Goal: Transaction & Acquisition: Purchase product/service

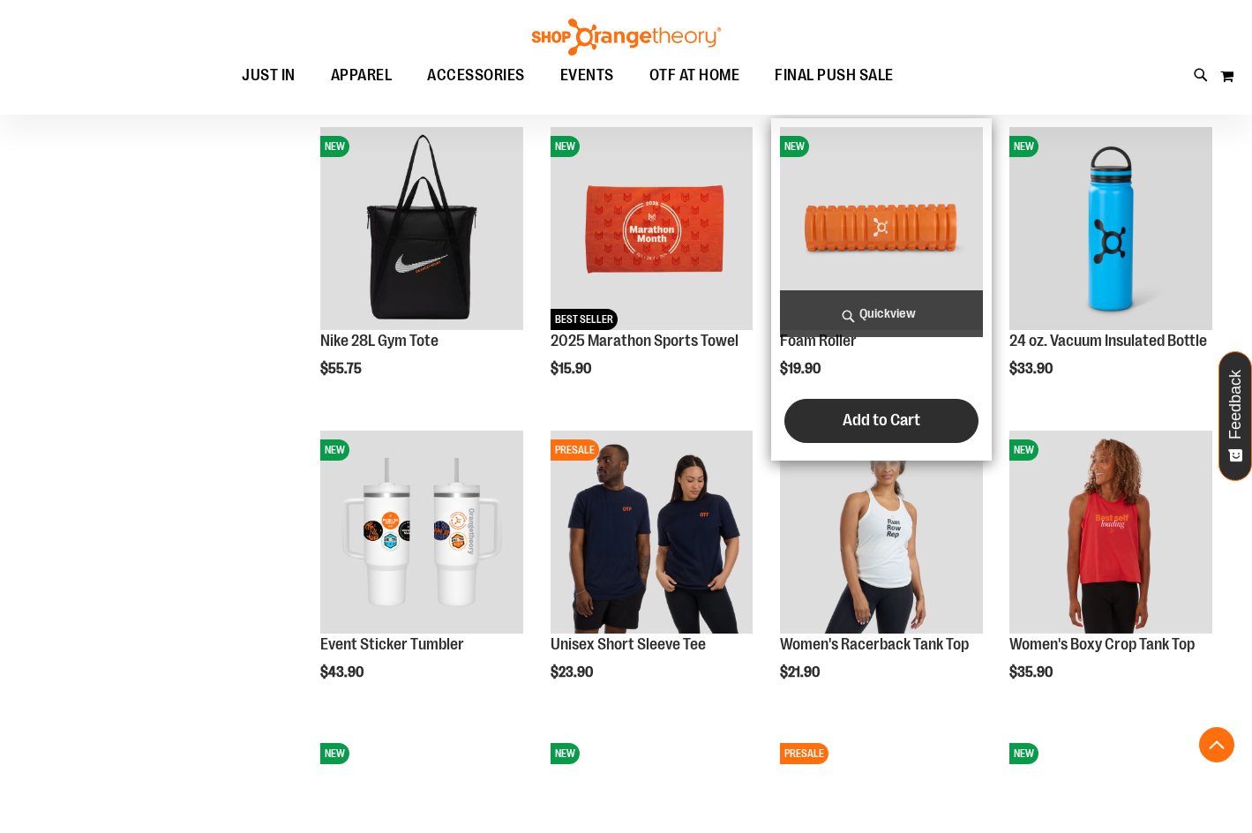
scroll to position [1146, 0]
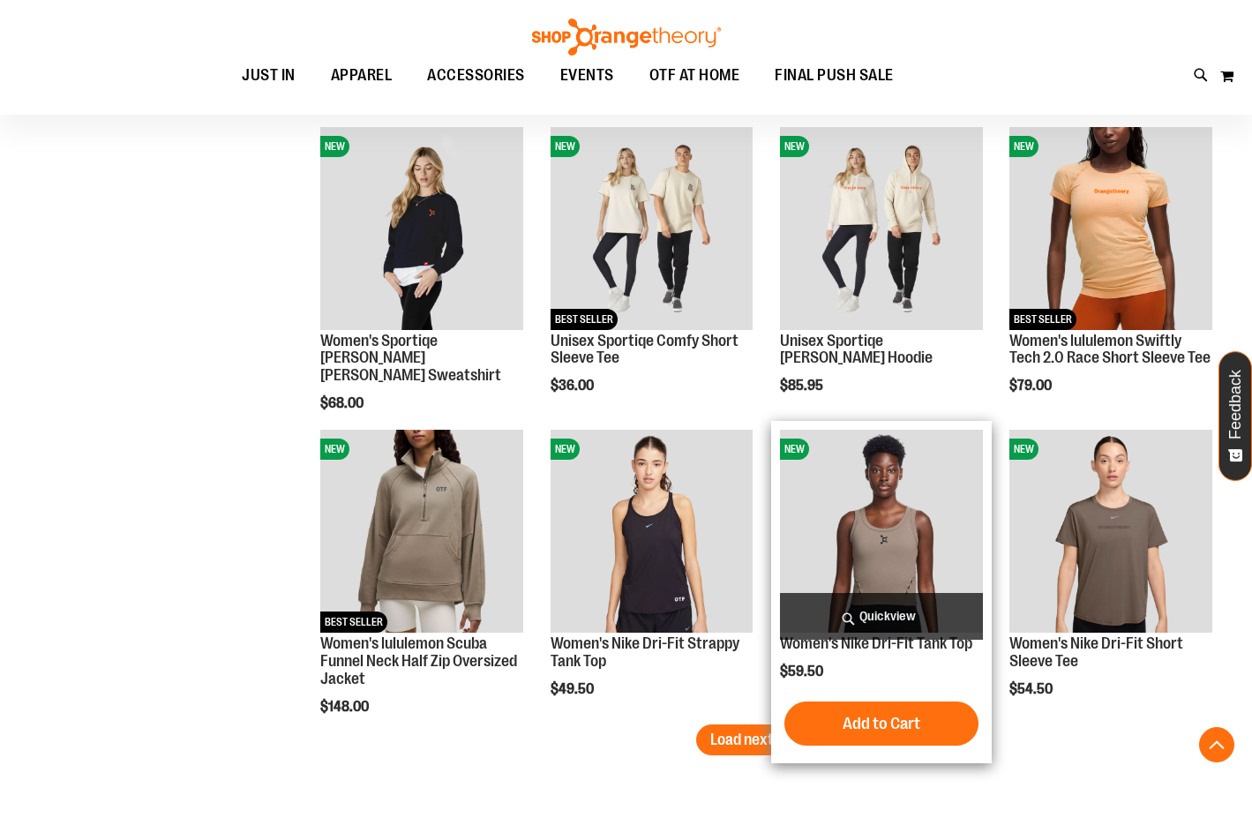
scroll to position [2382, 0]
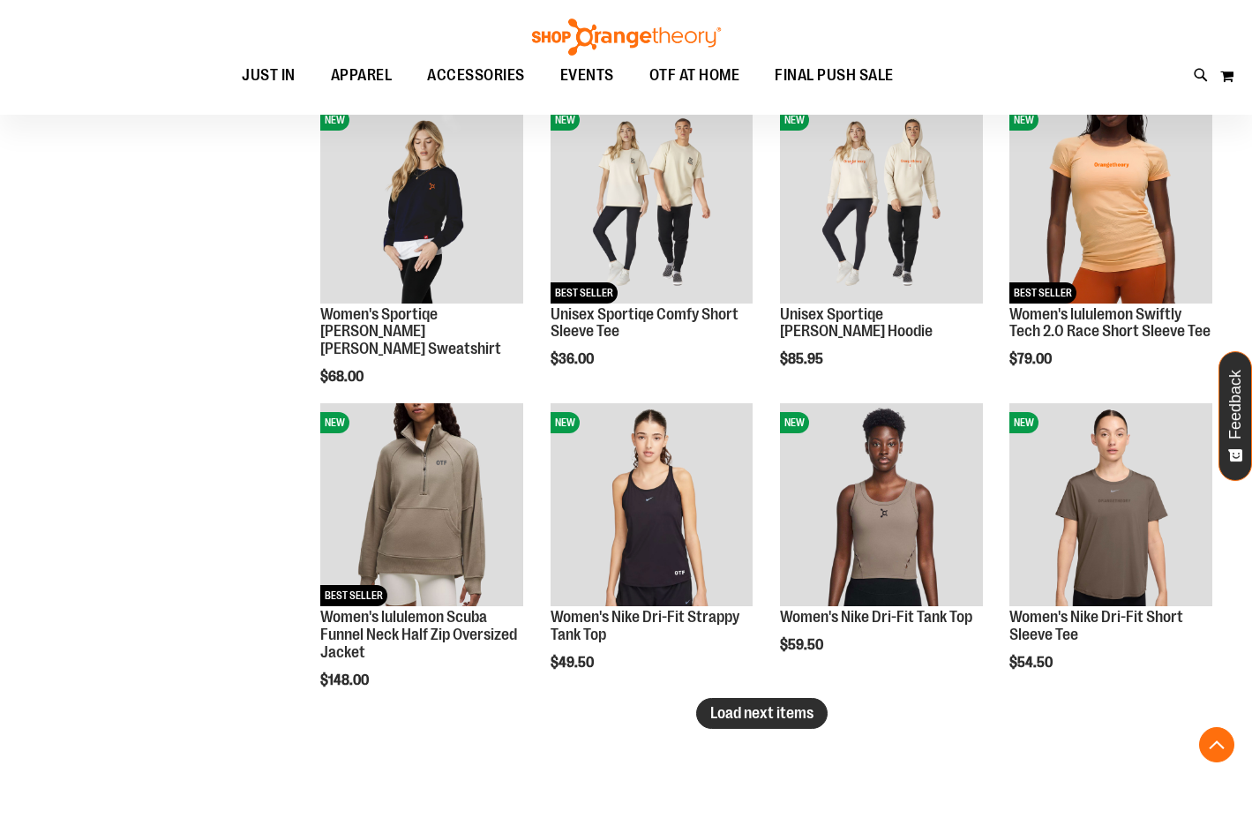
click at [742, 711] on span "Load next items" at bounding box center [761, 713] width 103 height 18
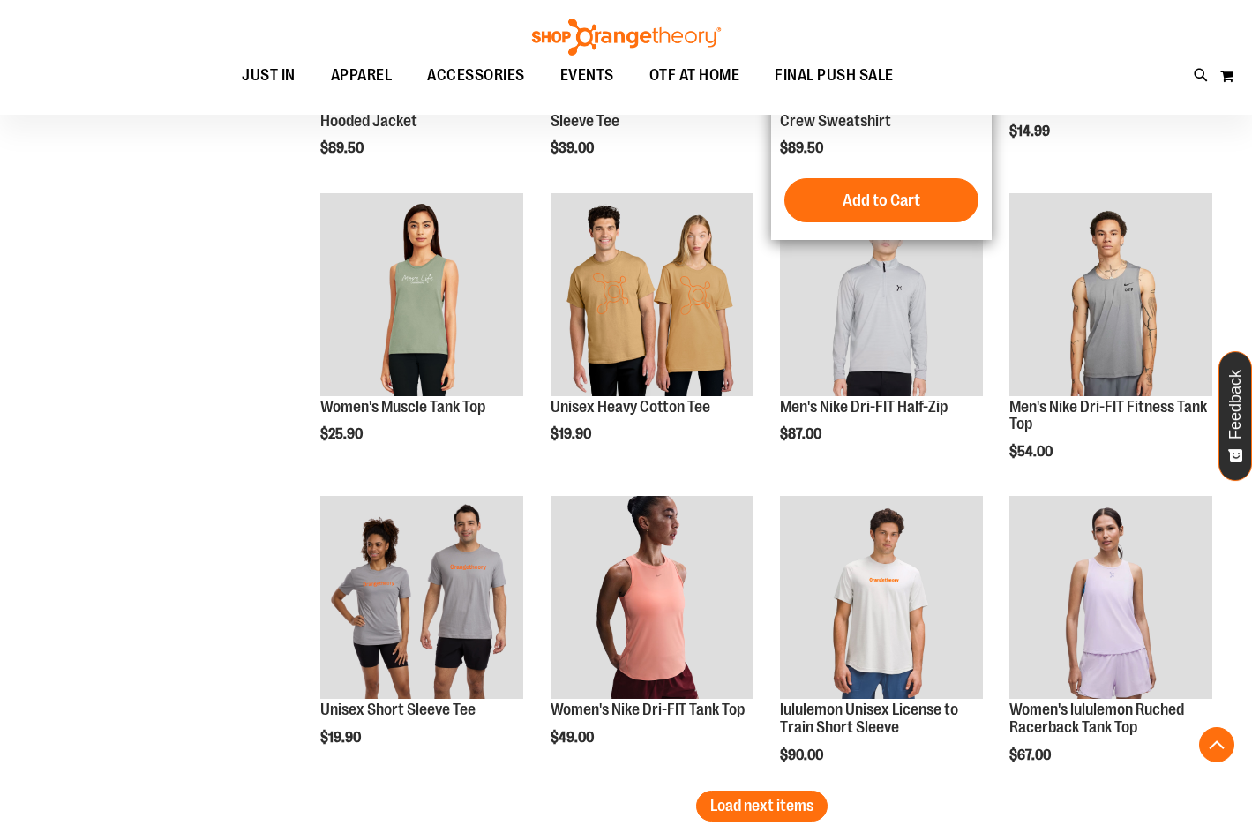
scroll to position [3352, 0]
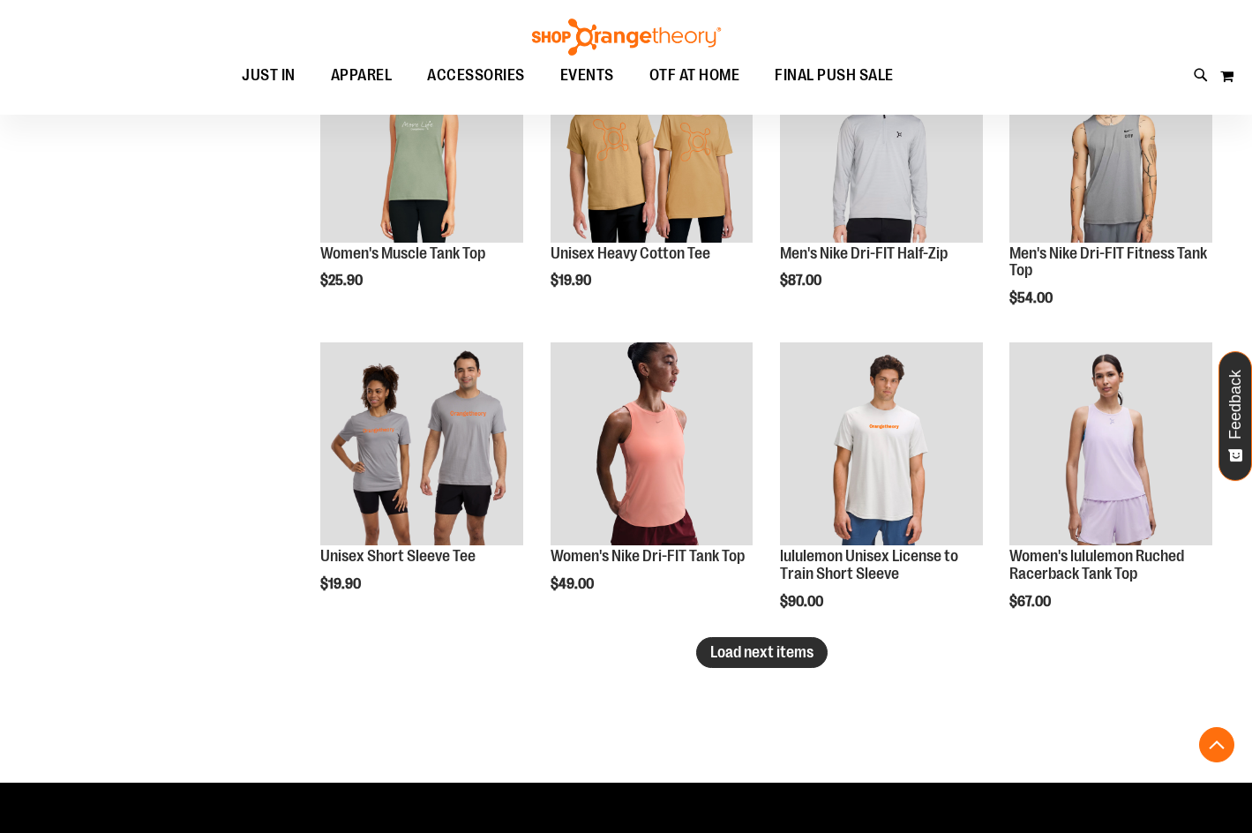
click at [729, 643] on span "Load next items" at bounding box center [761, 652] width 103 height 18
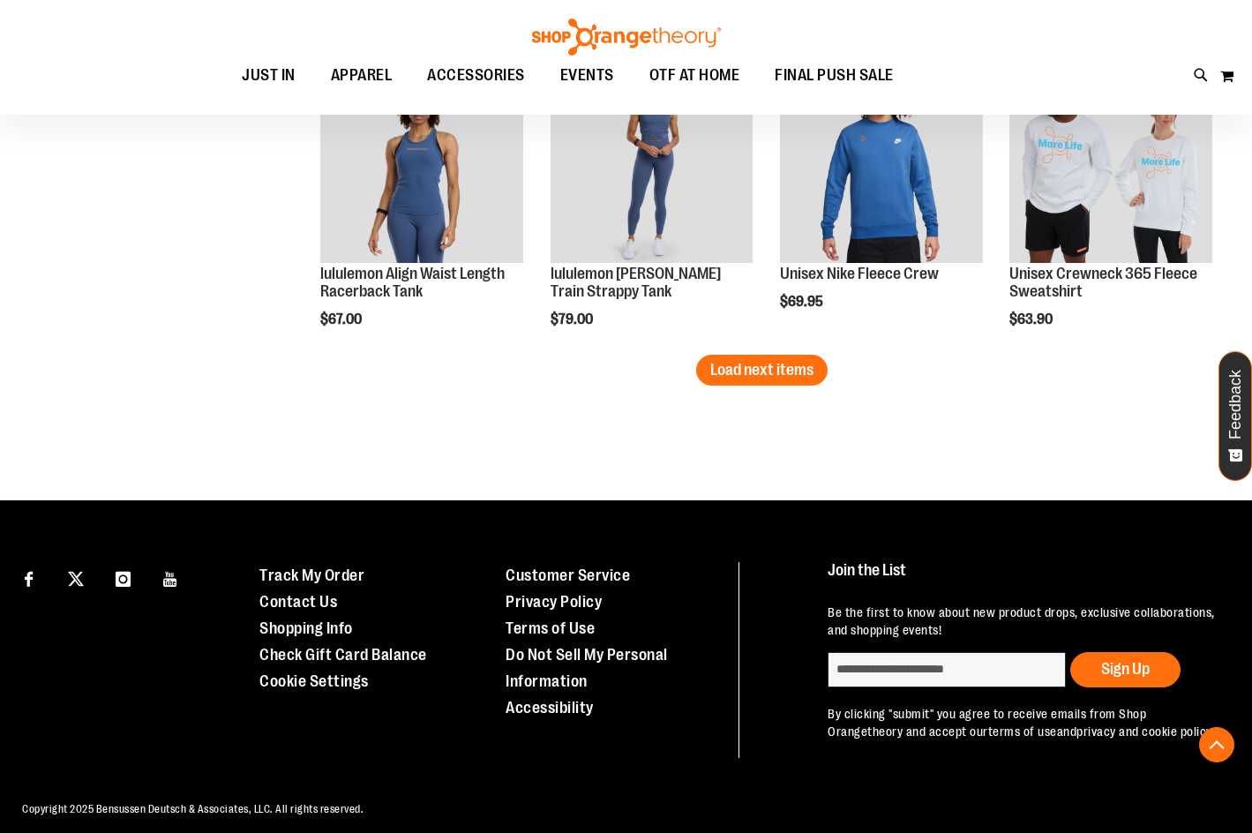
scroll to position [4559, 0]
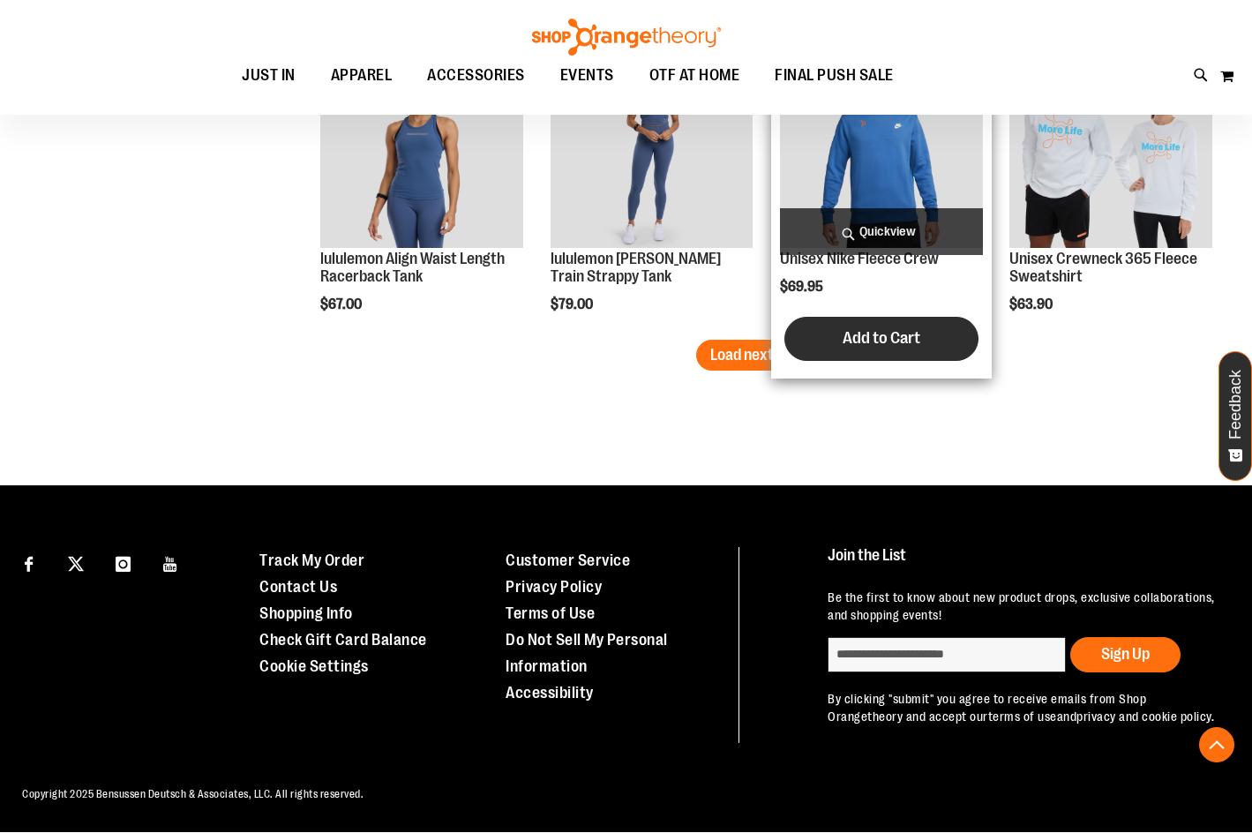
click at [811, 328] on button "Add to Cart" at bounding box center [881, 339] width 194 height 44
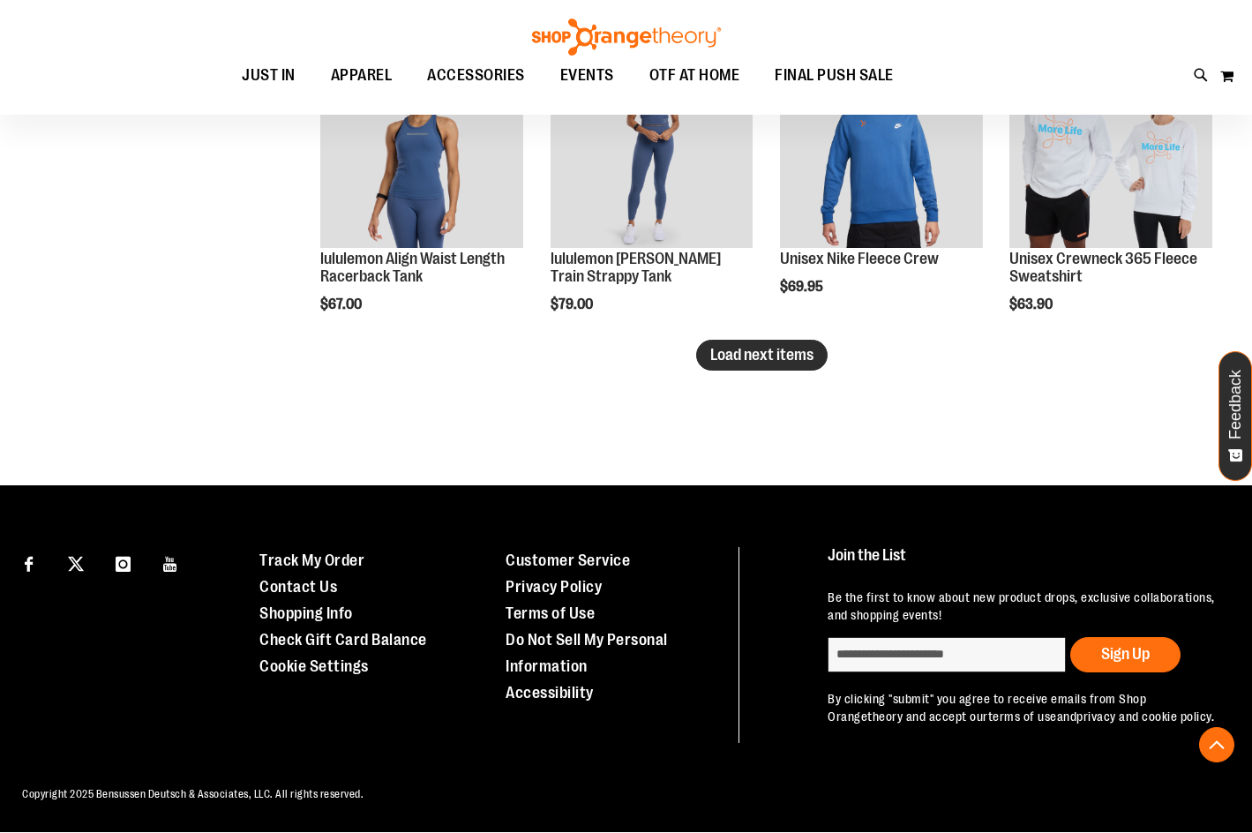
click at [763, 356] on span "Load next items" at bounding box center [761, 355] width 103 height 18
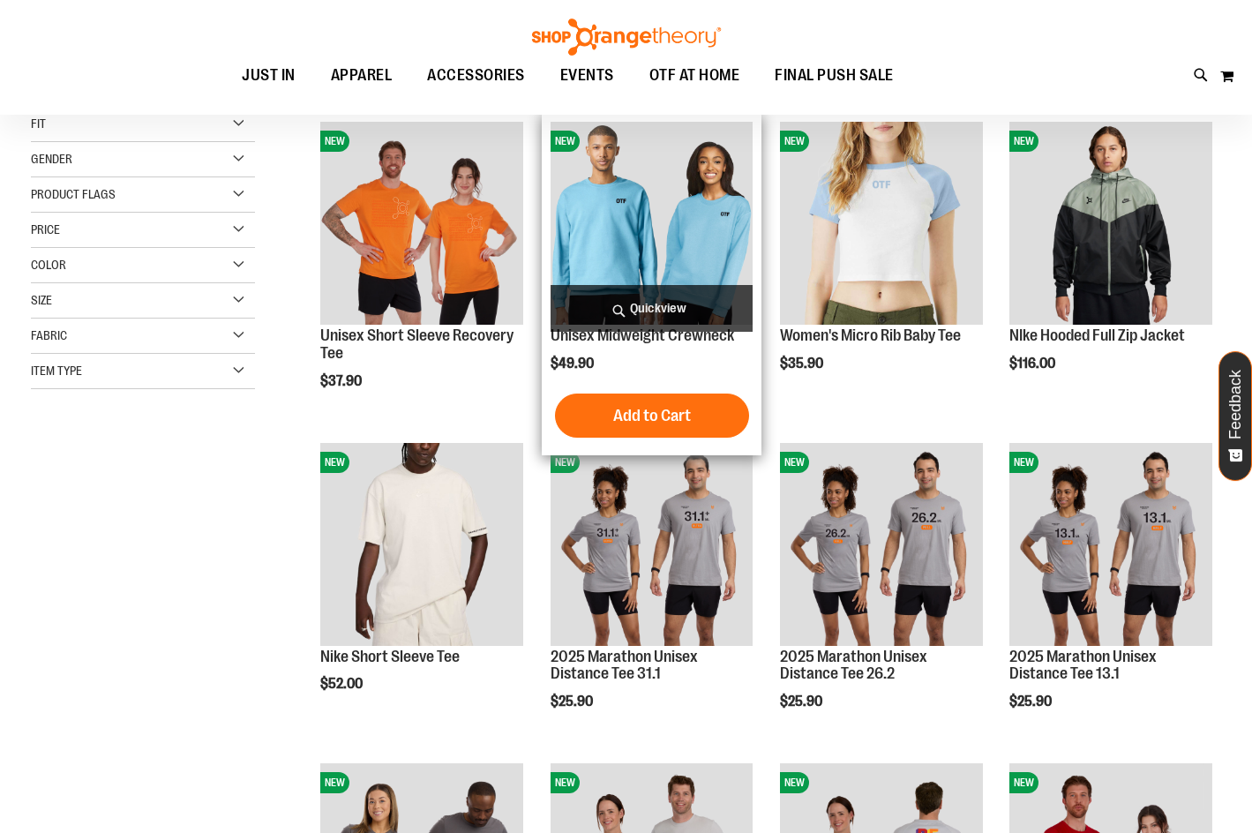
scroll to position [87, 0]
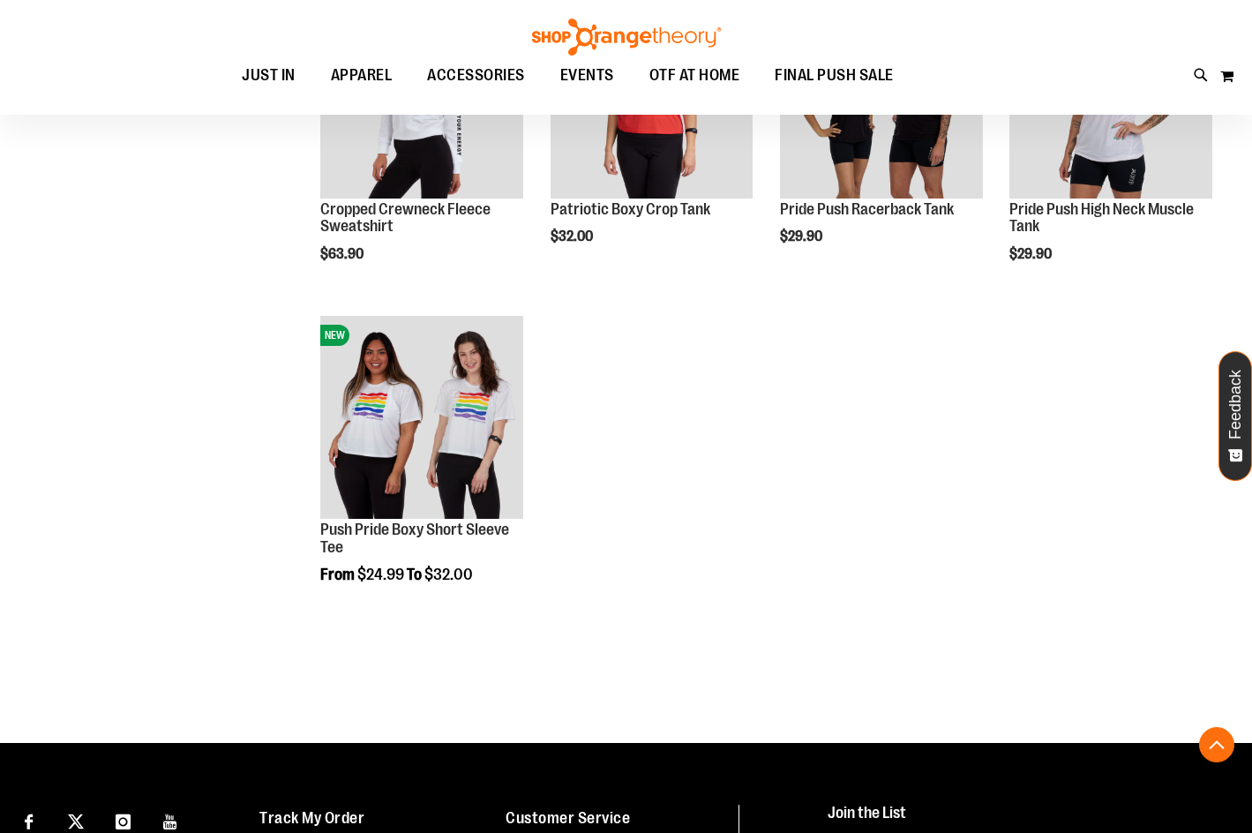
scroll to position [1323, 0]
